Goal: Book appointment/travel/reservation

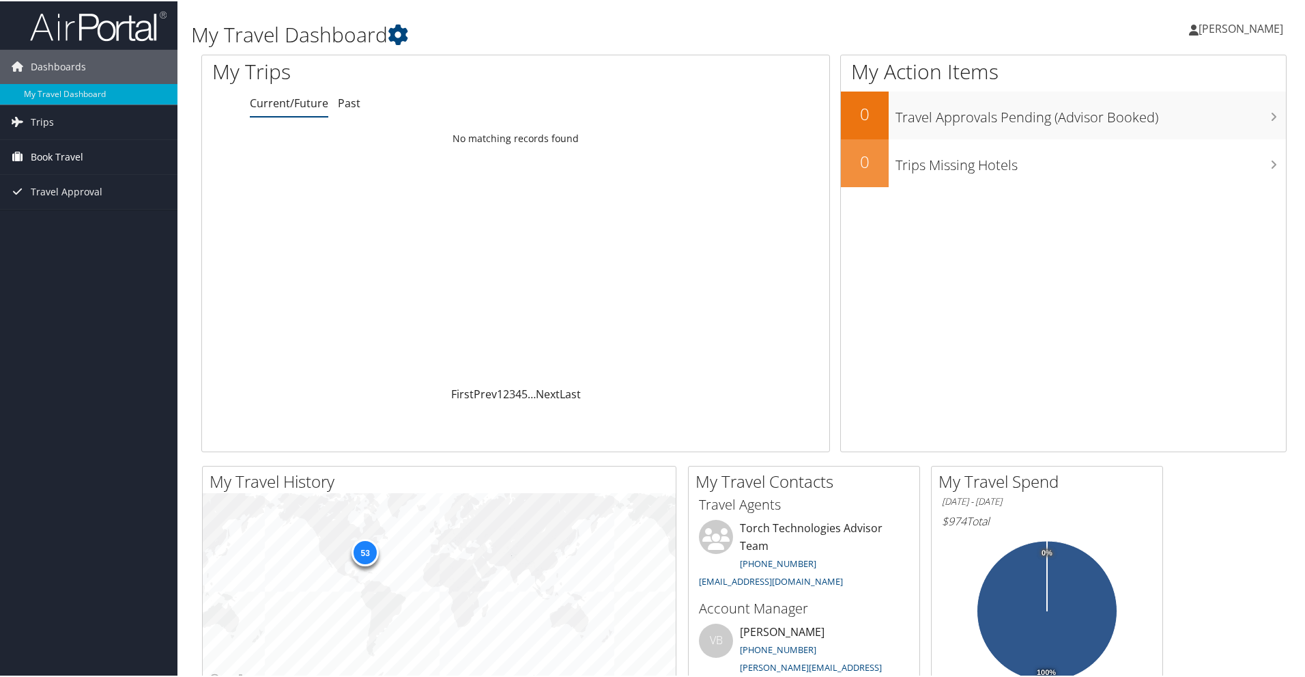
click at [57, 150] on span "Book Travel" at bounding box center [57, 156] width 53 height 34
click at [118, 225] on link "Book/Manage Online Trips" at bounding box center [89, 224] width 178 height 20
